Goal: Find specific page/section: Find specific page/section

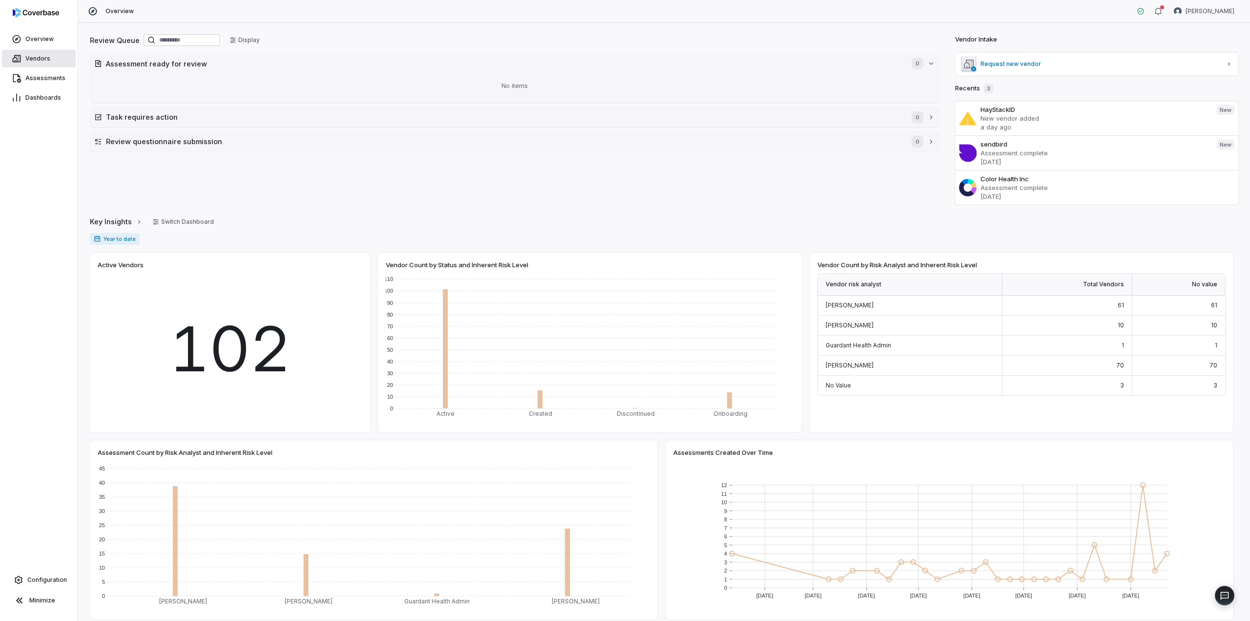
click at [41, 61] on span "Vendors" at bounding box center [37, 59] width 25 height 8
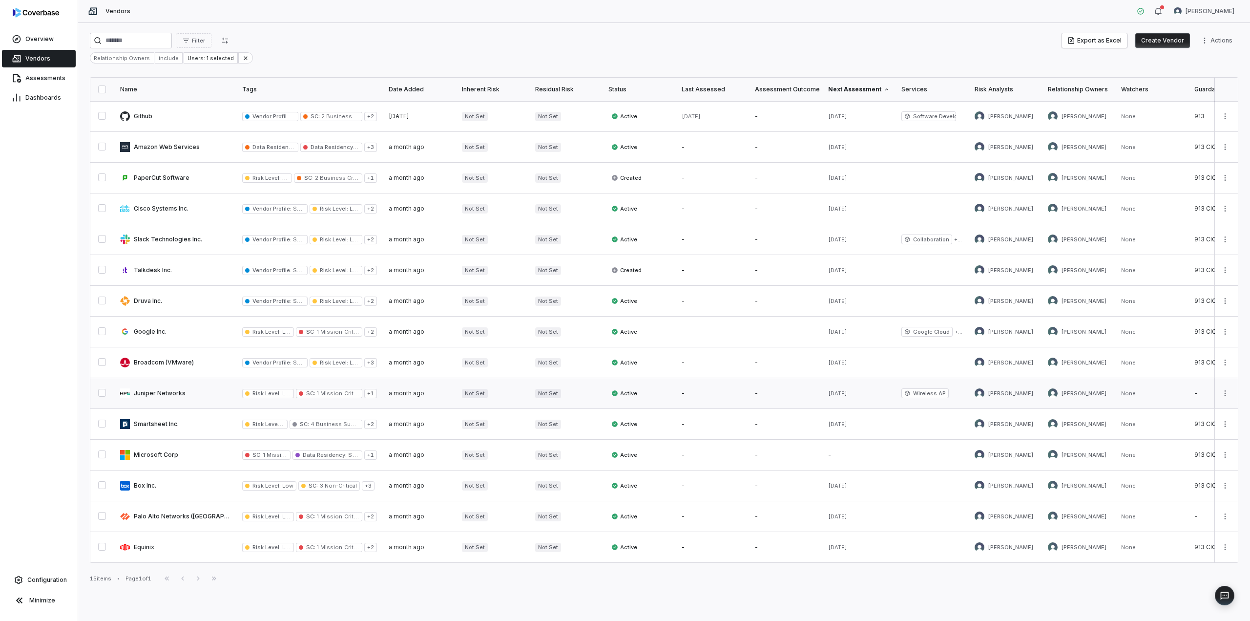
click at [152, 392] on link at bounding box center [175, 393] width 122 height 30
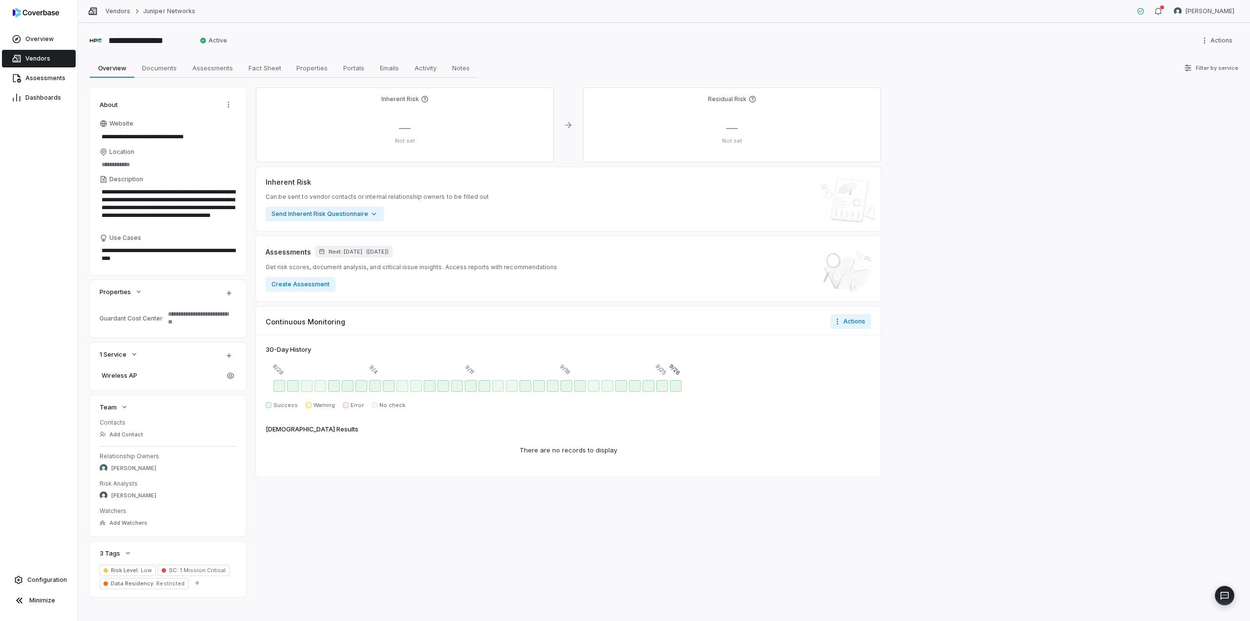
click at [111, 15] on div "Vendors Juniper Networks" at bounding box center [141, 11] width 107 height 10
click at [112, 13] on link "Vendors" at bounding box center [117, 11] width 25 height 8
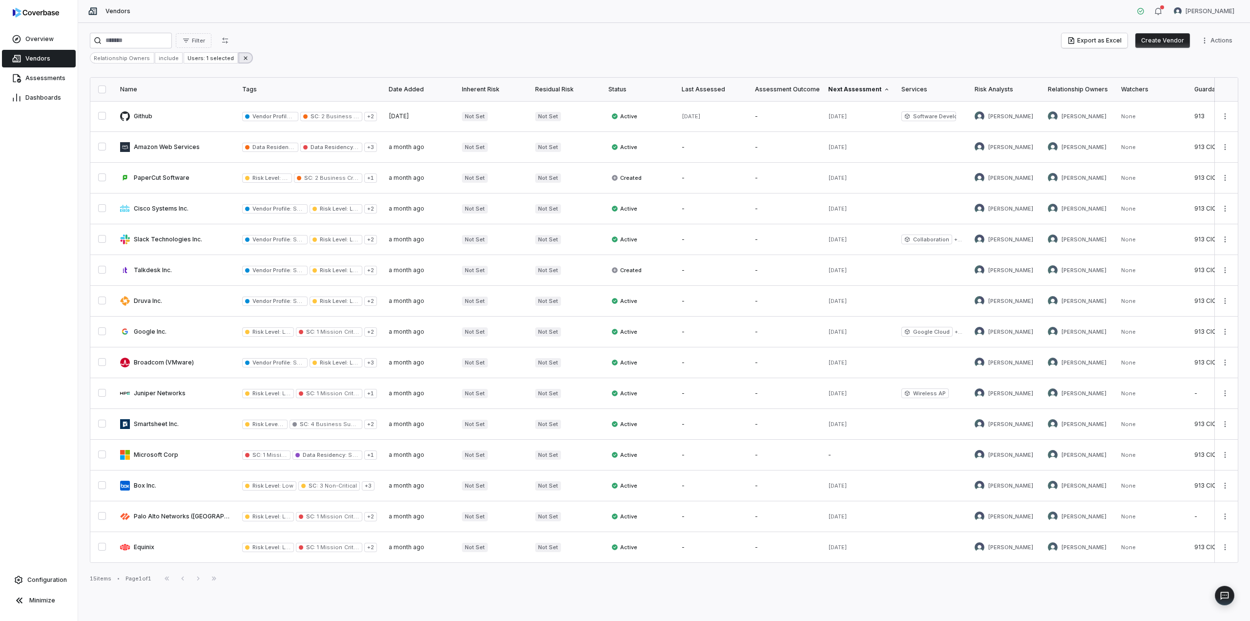
click at [244, 58] on icon at bounding box center [245, 57] width 3 height 3
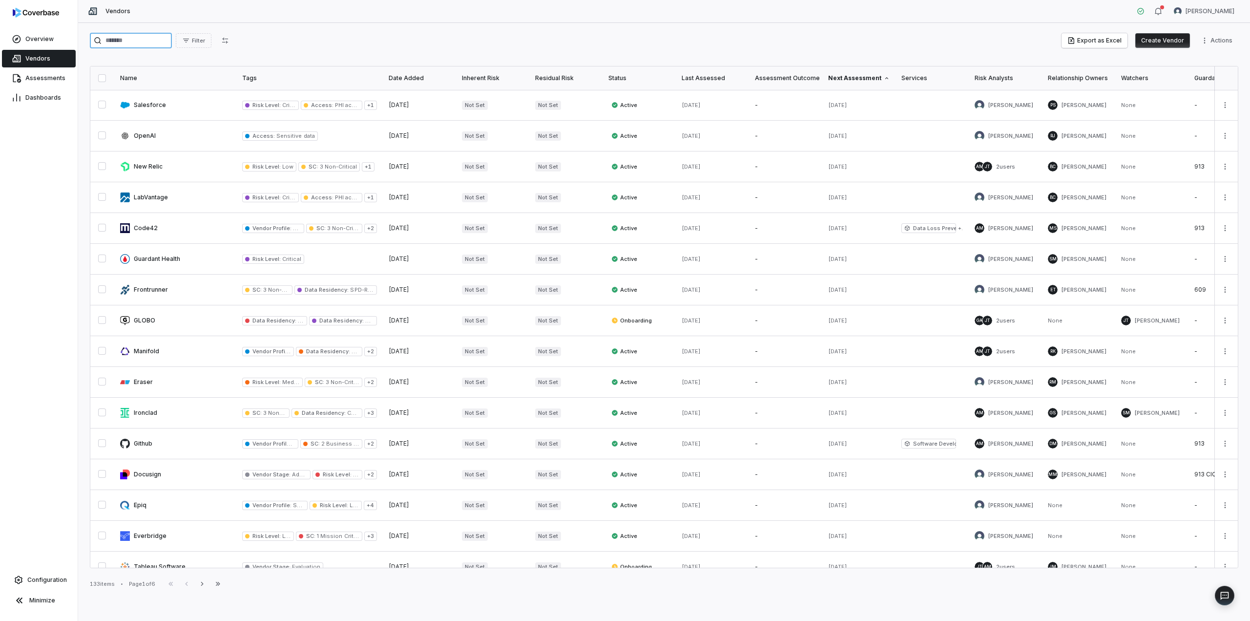
click at [133, 41] on input "search" at bounding box center [131, 41] width 82 height 16
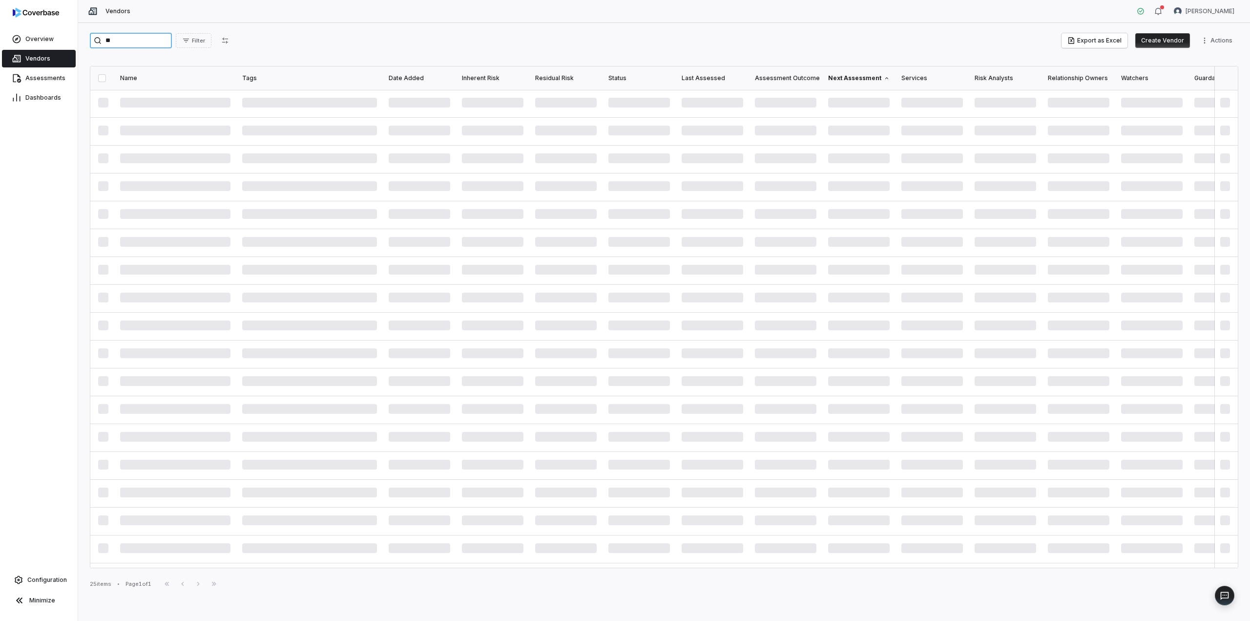
type input "*"
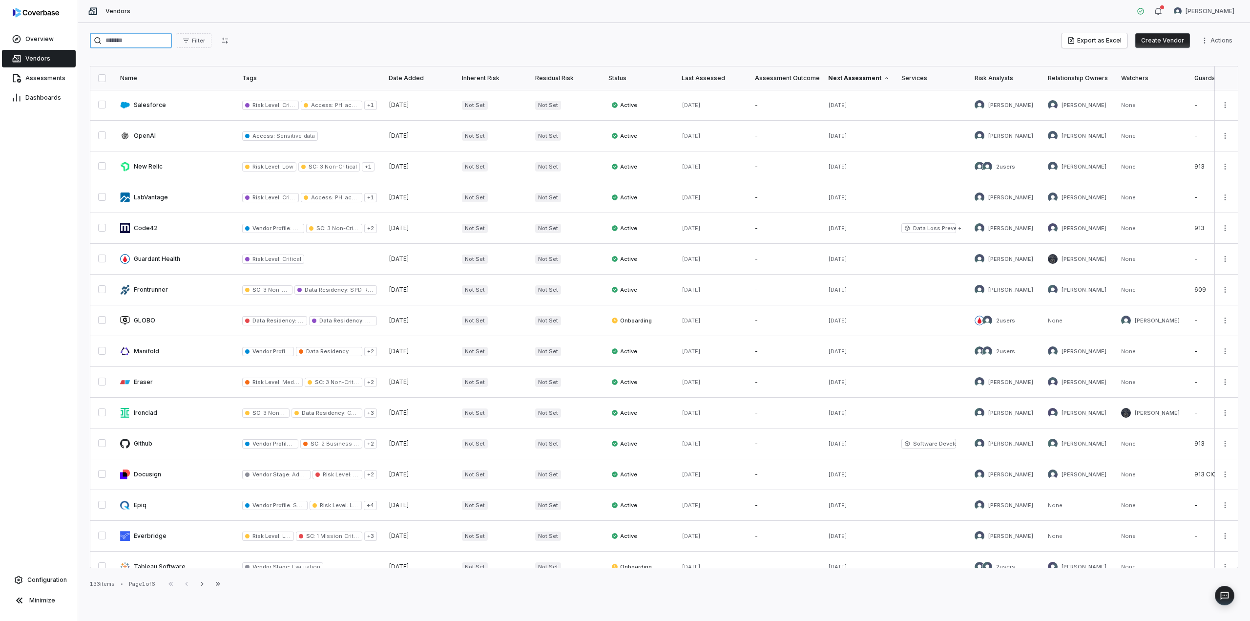
scroll to position [130, 0]
